Goal: Task Accomplishment & Management: Use online tool/utility

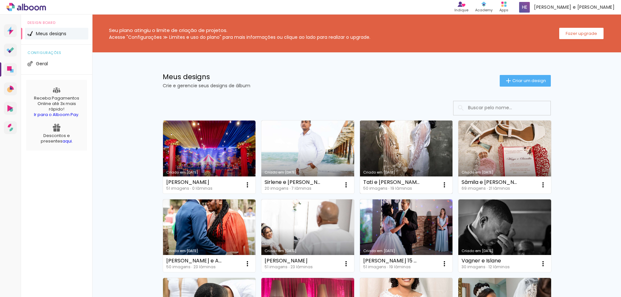
click at [382, 155] on link "Criado em [DATE]" at bounding box center [406, 157] width 93 height 73
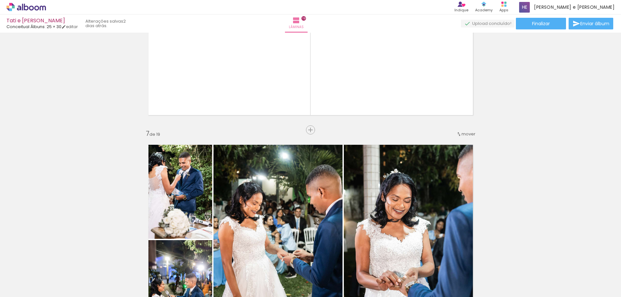
scroll to position [1132, 0]
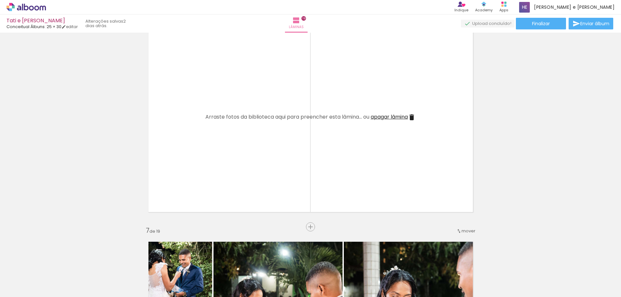
click at [410, 116] on iron-icon at bounding box center [412, 117] width 8 height 8
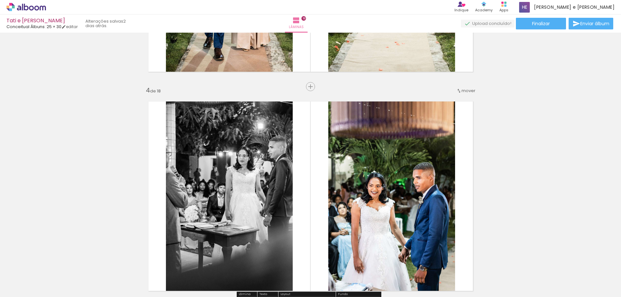
scroll to position [0, 0]
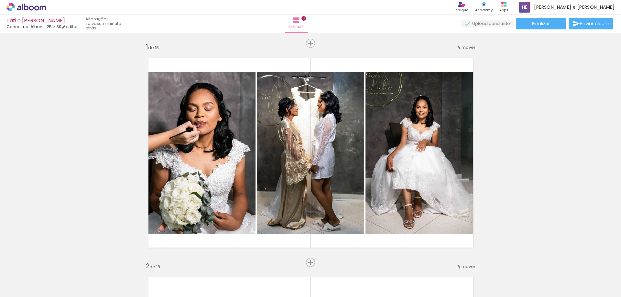
scroll to position [614, 0]
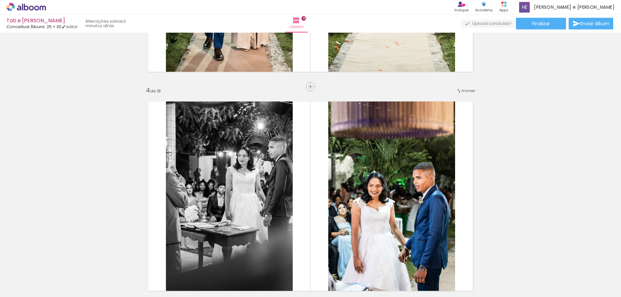
drag, startPoint x: 565, startPoint y: 113, endPoint x: 537, endPoint y: 131, distance: 33.2
